Goal: Check status

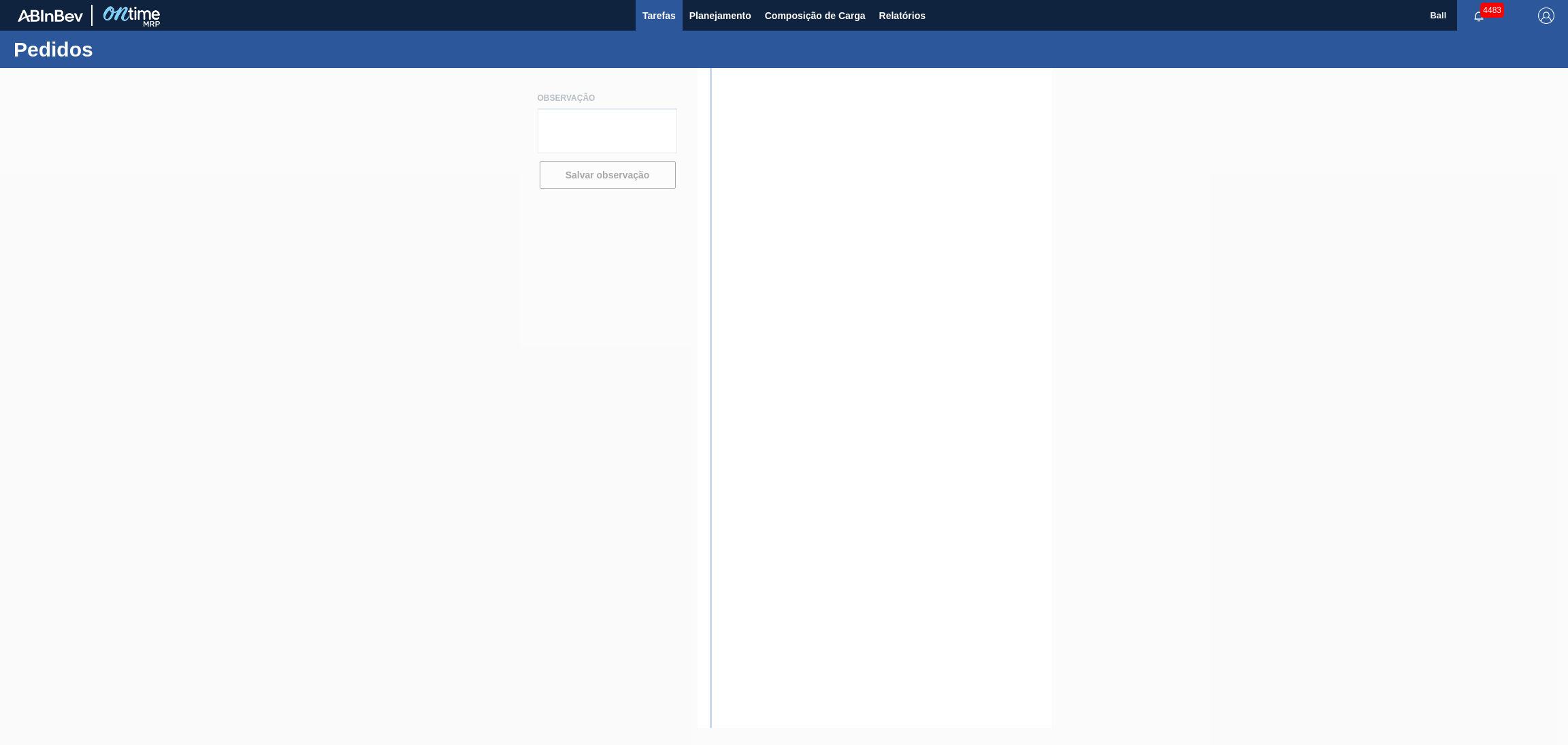
click at [671, 18] on span "Tarefas" at bounding box center [659, 15] width 34 height 16
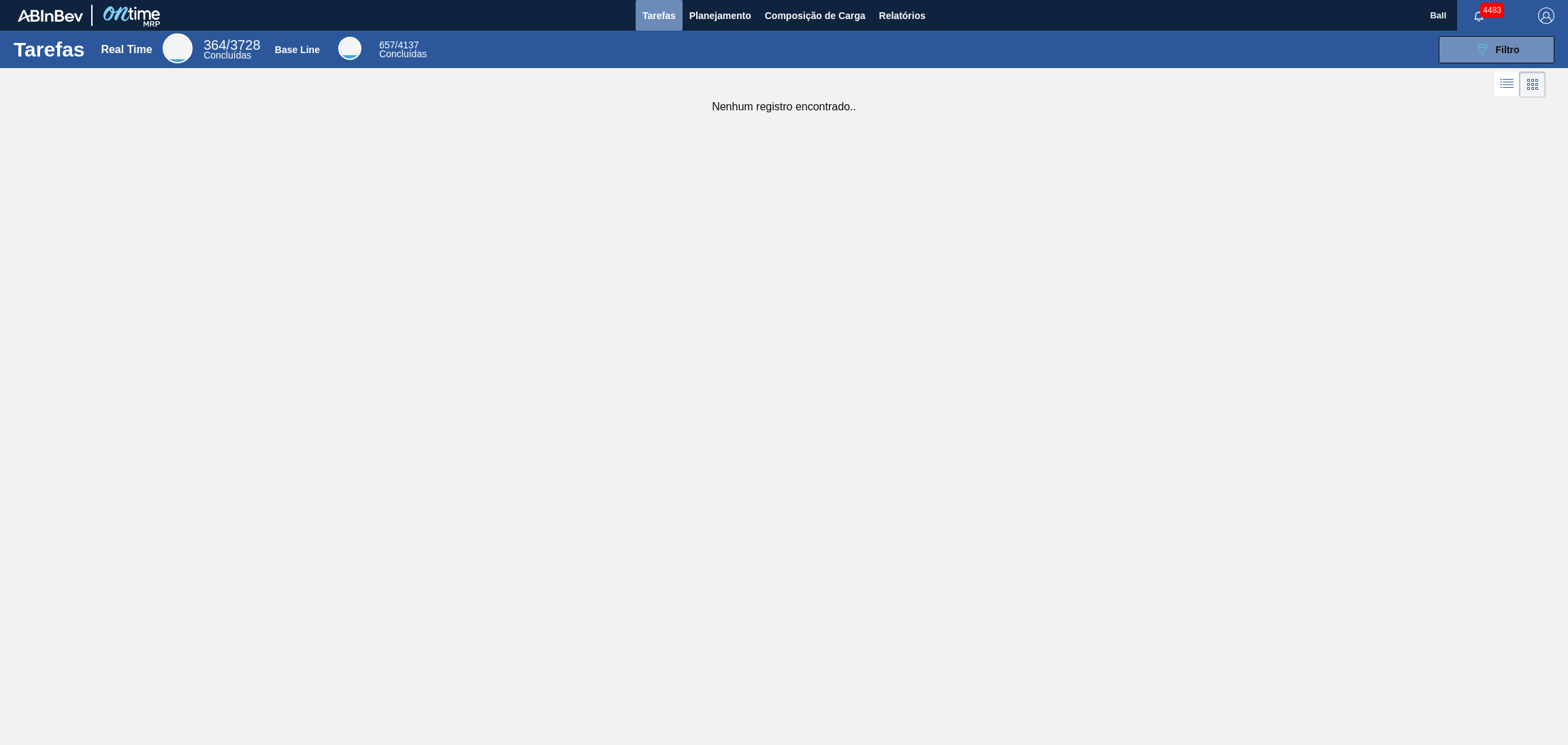
click at [661, 15] on span "Tarefas" at bounding box center [659, 15] width 34 height 16
